Goal: Task Accomplishment & Management: Complete application form

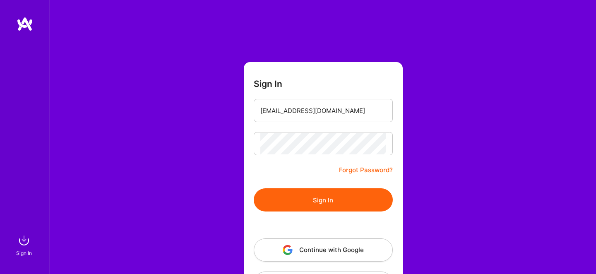
click at [304, 199] on button "Sign In" at bounding box center [323, 199] width 139 height 23
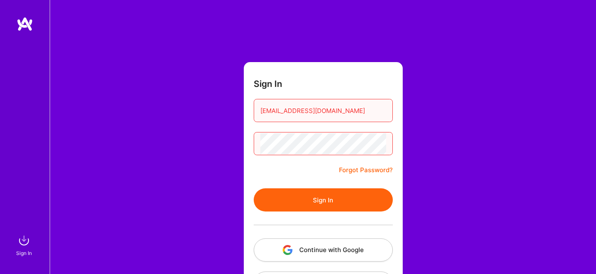
click at [321, 244] on button "Continue with Google" at bounding box center [323, 250] width 139 height 23
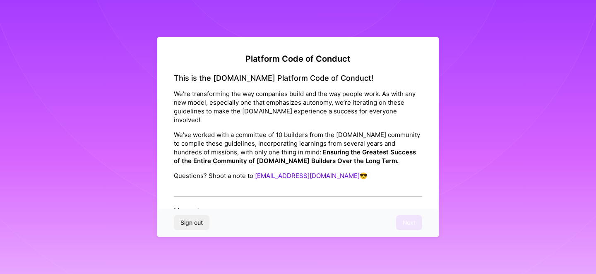
click at [336, 148] on strong "Ensuring the Greatest Success of the Entire Community of [DOMAIN_NAME] Builders…" at bounding box center [295, 156] width 242 height 17
click at [197, 207] on h4 "Honesty:" at bounding box center [298, 211] width 249 height 9
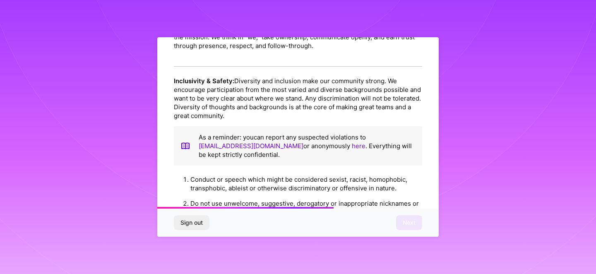
scroll to position [940, 0]
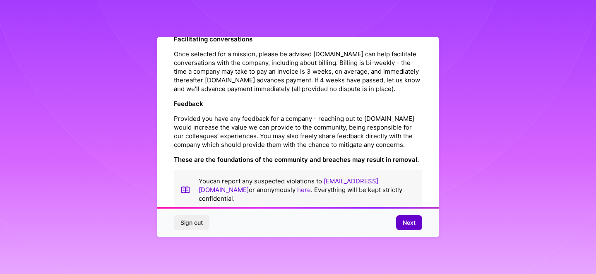
click at [408, 222] on span "Next" at bounding box center [409, 223] width 13 height 8
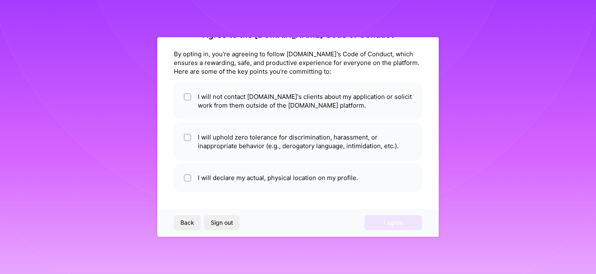
scroll to position [24, 0]
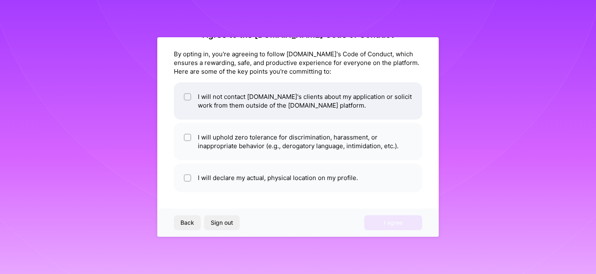
click at [305, 100] on li "I will not contact [DOMAIN_NAME]'s clients about my application or solicit work…" at bounding box center [298, 100] width 249 height 37
checkbox input "true"
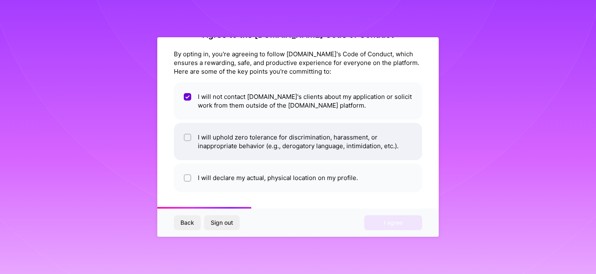
click at [297, 139] on li "I will uphold zero tolerance for discrimination, harassment, or inappropriate b…" at bounding box center [298, 141] width 249 height 37
checkbox input "true"
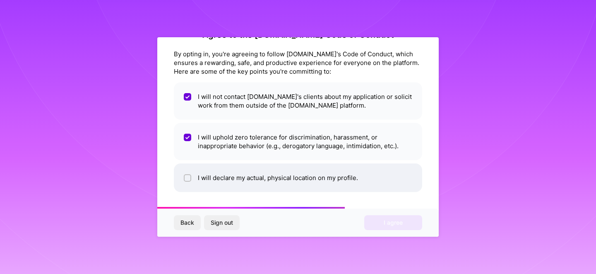
click at [291, 175] on li "I will declare my actual, physical location on my profile." at bounding box center [298, 178] width 249 height 29
checkbox input "true"
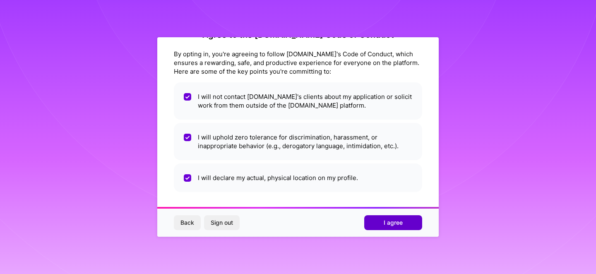
click at [378, 223] on button "I agree" at bounding box center [394, 222] width 58 height 15
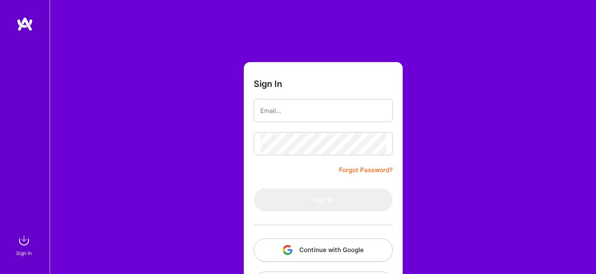
click at [338, 251] on button "Continue with Google" at bounding box center [323, 250] width 139 height 23
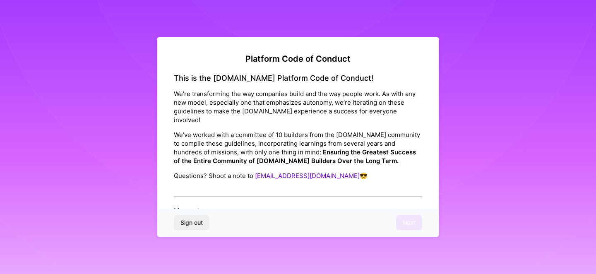
click at [192, 207] on h4 "Honesty:" at bounding box center [298, 211] width 249 height 9
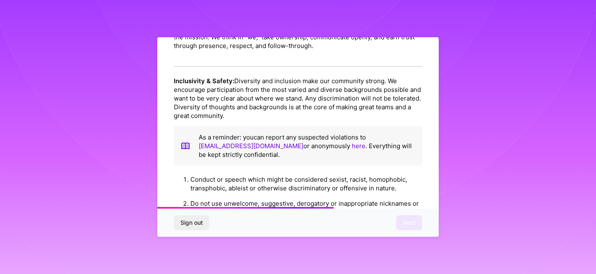
scroll to position [940, 0]
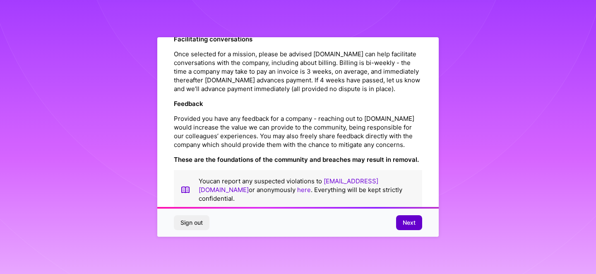
click at [401, 221] on button "Next" at bounding box center [409, 222] width 26 height 15
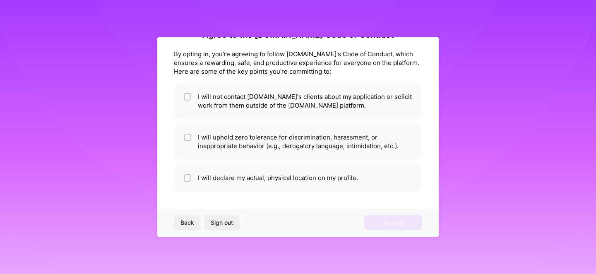
scroll to position [24, 0]
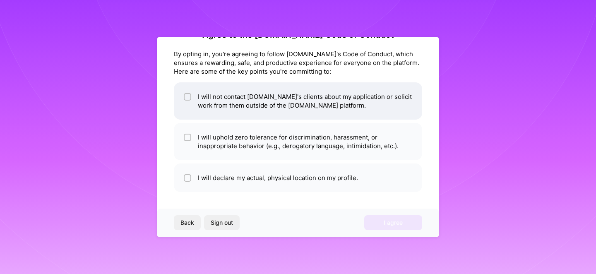
click at [180, 93] on li "I will not contact [DOMAIN_NAME]'s clients about my application or solicit work…" at bounding box center [298, 100] width 249 height 37
checkbox input "true"
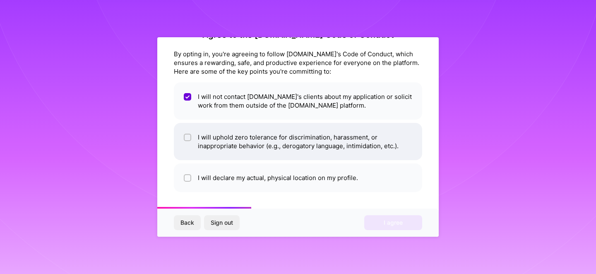
click at [185, 138] on div at bounding box center [187, 137] width 7 height 7
checkbox input "true"
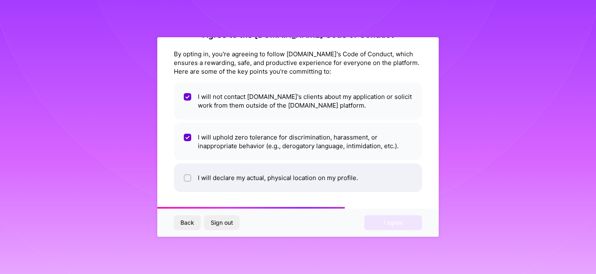
click at [189, 172] on li "I will declare my actual, physical location on my profile." at bounding box center [298, 178] width 249 height 29
checkbox input "true"
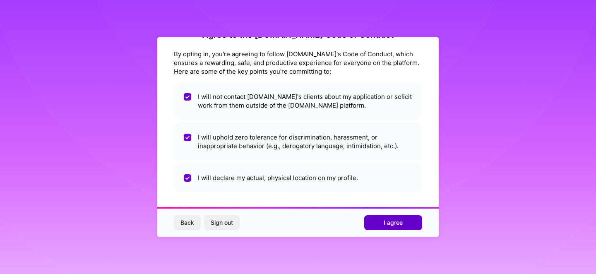
click at [388, 220] on span "I agree" at bounding box center [393, 223] width 19 height 8
